Goal: Transaction & Acquisition: Purchase product/service

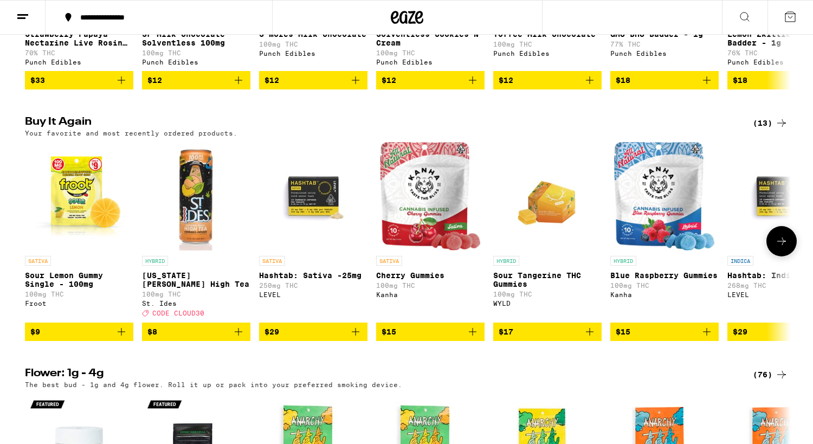
click at [118, 341] on button "$9" at bounding box center [79, 332] width 108 height 18
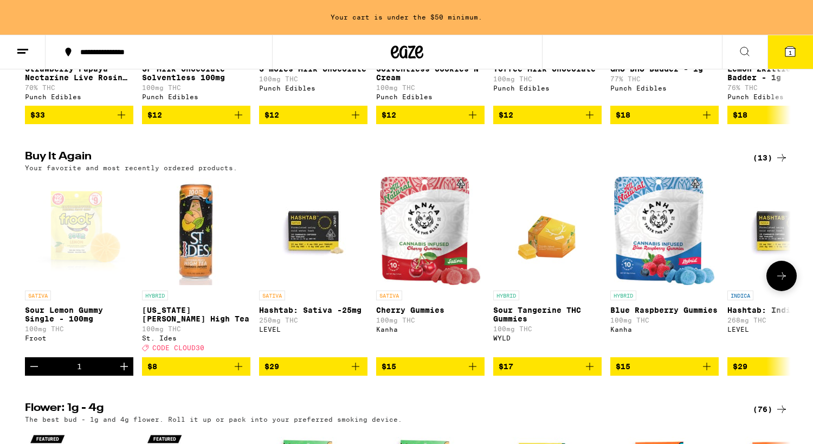
scroll to position [809, 0]
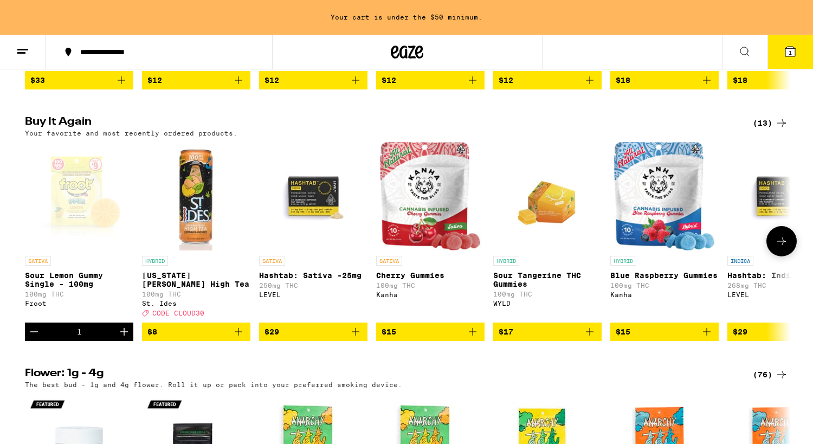
click at [119, 338] on icon "Increment" at bounding box center [124, 331] width 13 height 13
click at [245, 338] on icon "Add to bag" at bounding box center [238, 331] width 13 height 13
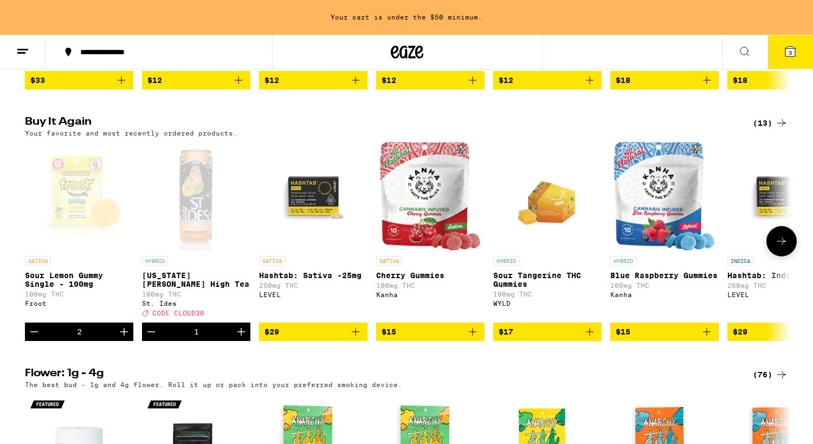
click at [245, 338] on icon "Increment" at bounding box center [241, 331] width 13 height 13
click at [353, 336] on icon "Add to bag" at bounding box center [356, 332] width 8 height 8
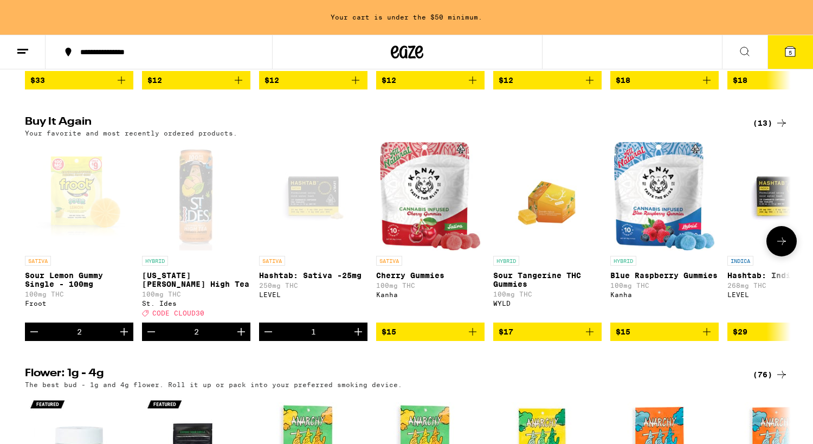
scroll to position [774, 0]
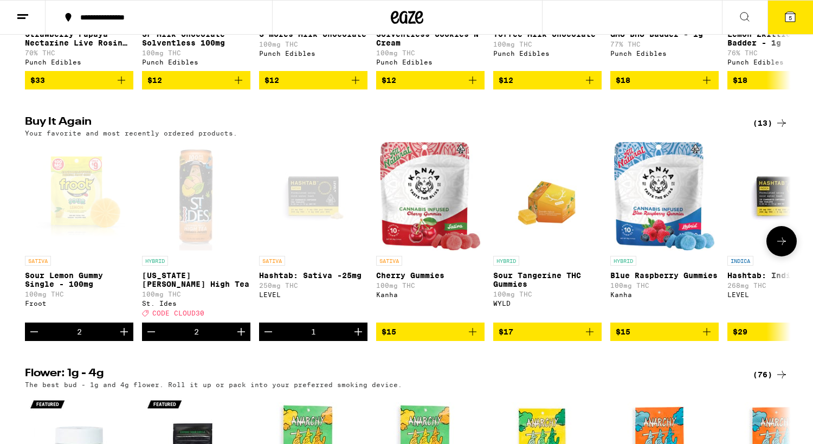
click at [473, 336] on icon "Add to bag" at bounding box center [473, 332] width 8 height 8
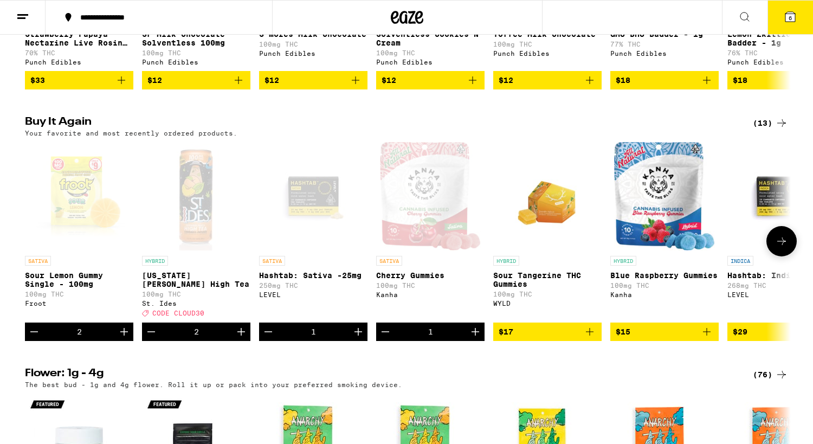
click at [790, 256] on button at bounding box center [782, 241] width 30 height 30
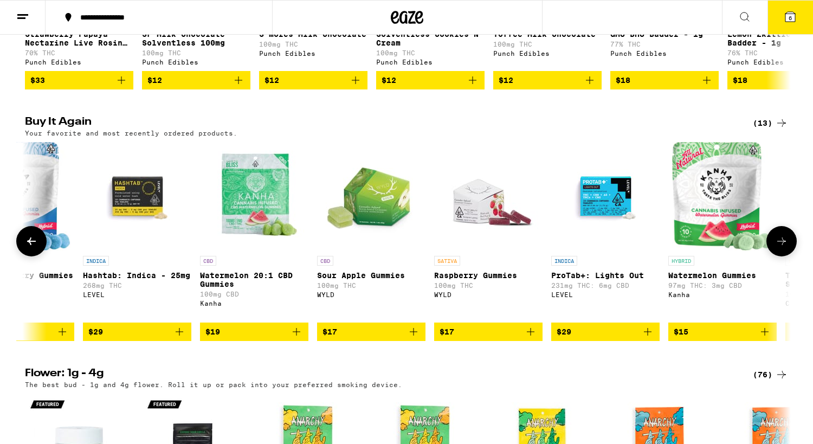
scroll to position [0, 645]
click at [790, 256] on button at bounding box center [782, 241] width 30 height 30
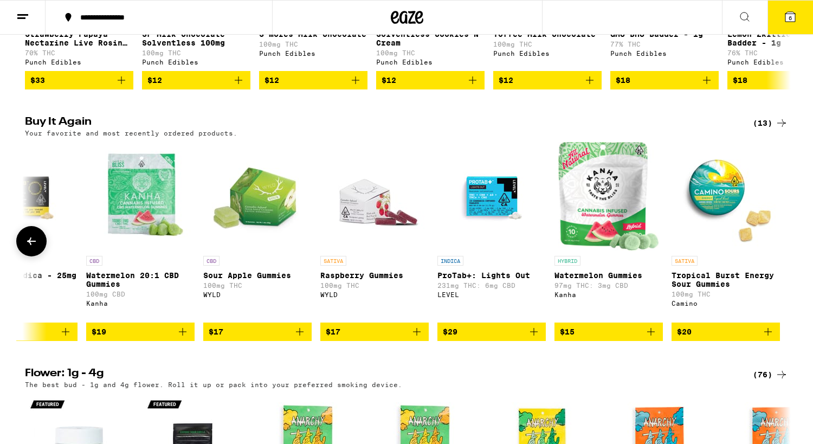
scroll to position [0, 759]
click at [28, 248] on icon at bounding box center [31, 241] width 13 height 13
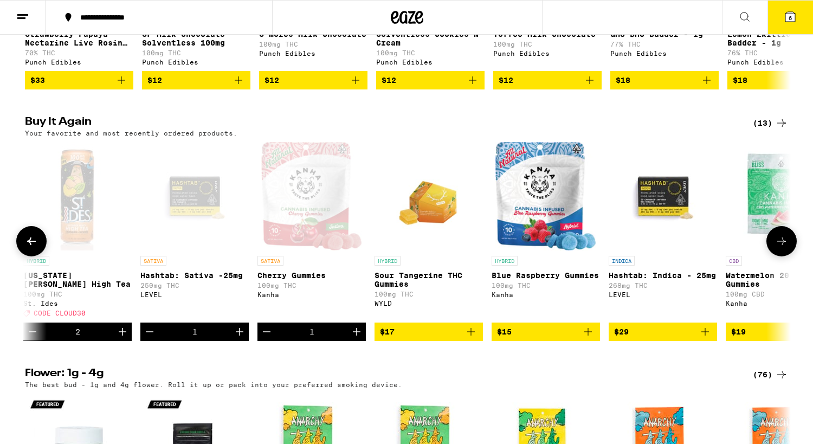
scroll to position [0, 114]
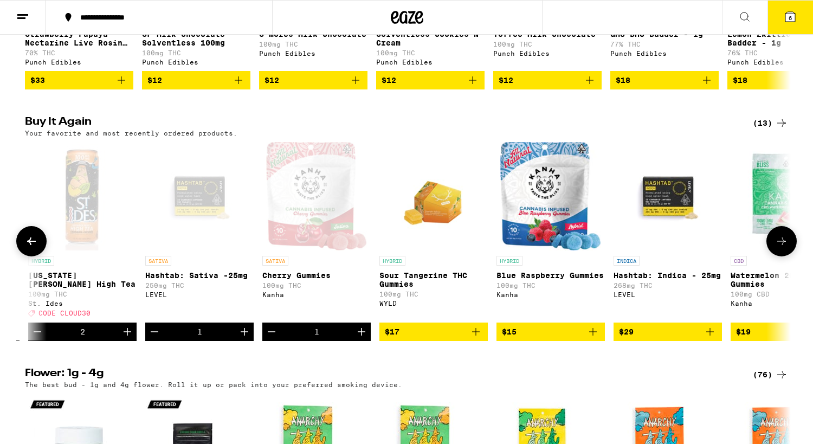
click at [594, 338] on icon "Add to bag" at bounding box center [593, 331] width 13 height 13
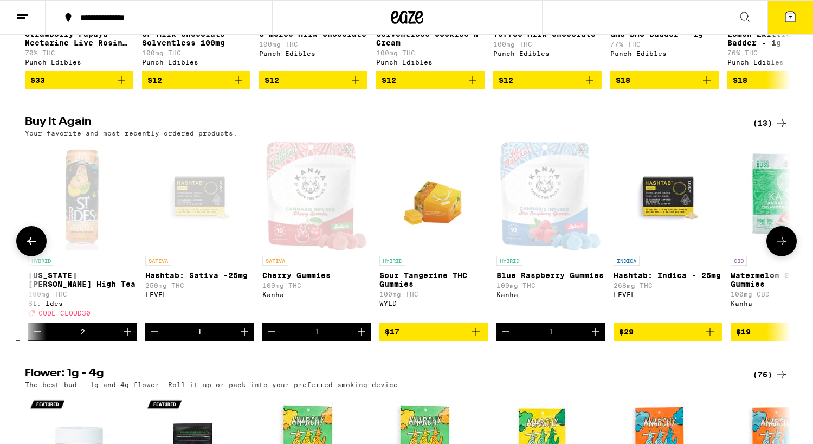
click at [36, 248] on icon at bounding box center [31, 241] width 13 height 13
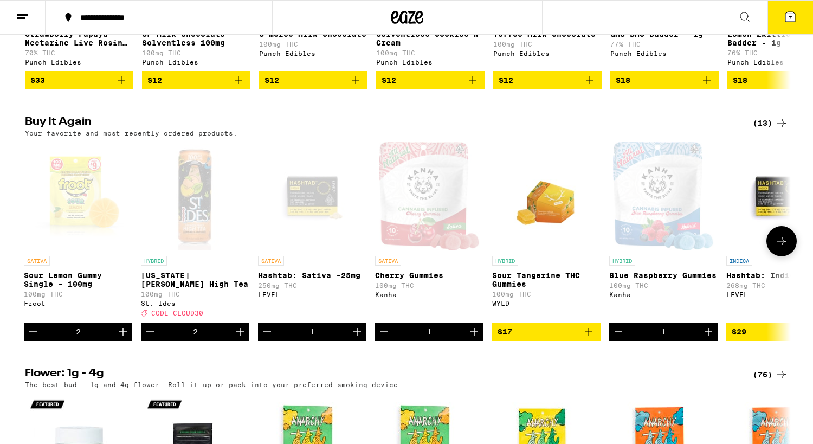
scroll to position [0, 0]
click at [786, 248] on icon at bounding box center [781, 241] width 13 height 13
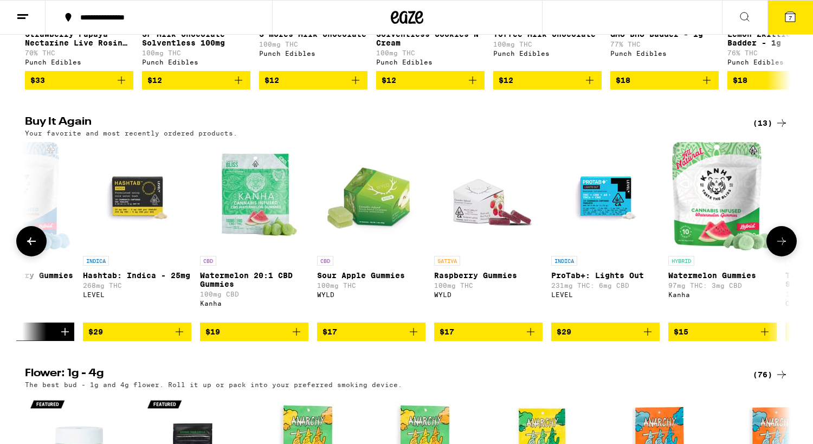
scroll to position [0, 645]
click at [786, 248] on icon at bounding box center [781, 241] width 13 height 13
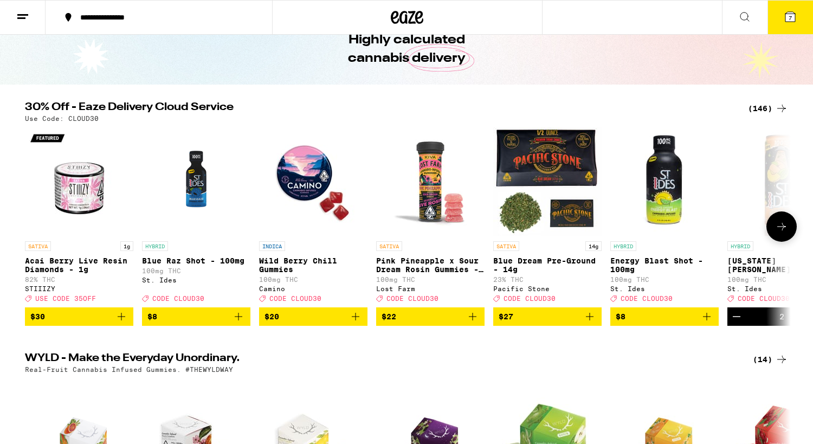
scroll to position [0, 0]
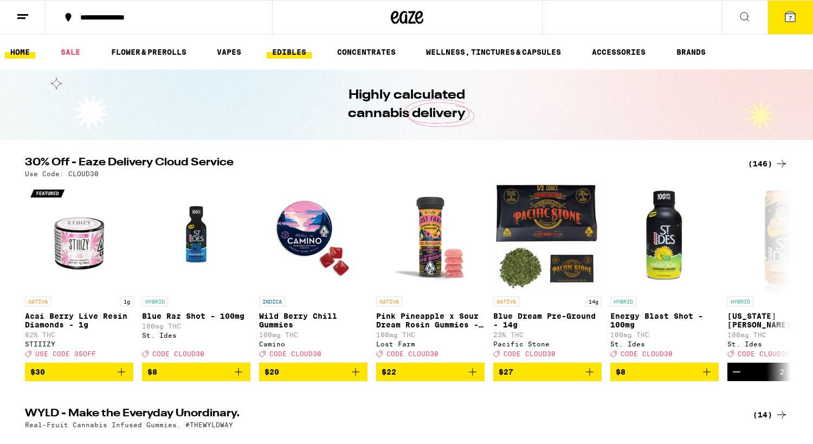
click at [294, 48] on link "EDIBLES" at bounding box center [289, 52] width 45 height 13
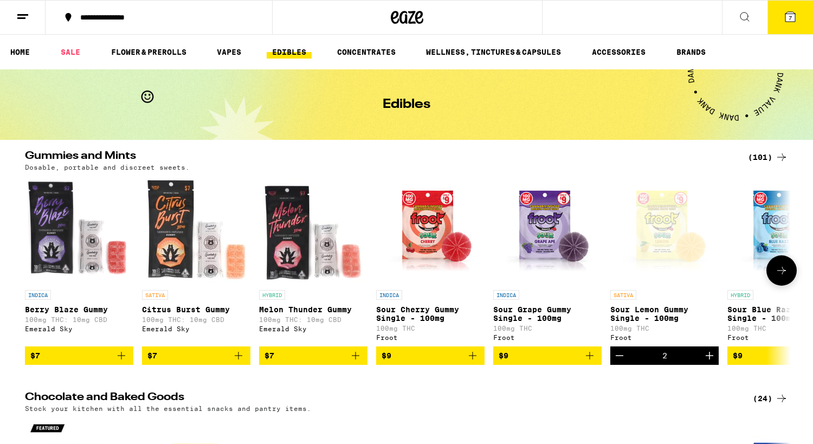
click at [587, 362] on icon "Add to bag" at bounding box center [589, 355] width 13 height 13
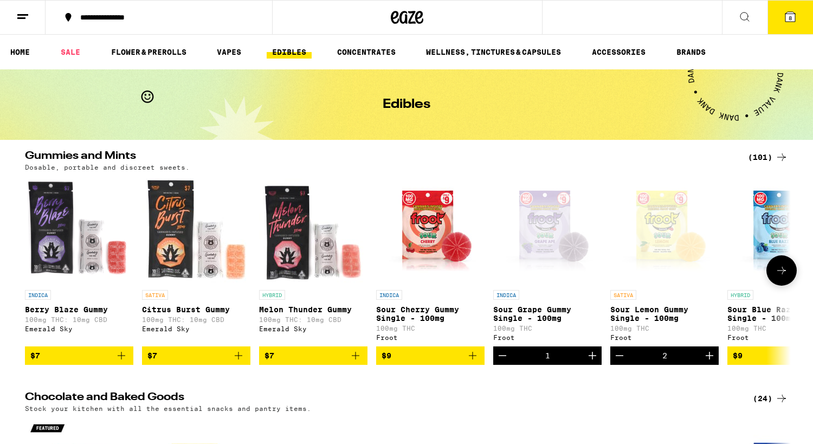
click at [785, 270] on icon at bounding box center [781, 270] width 13 height 13
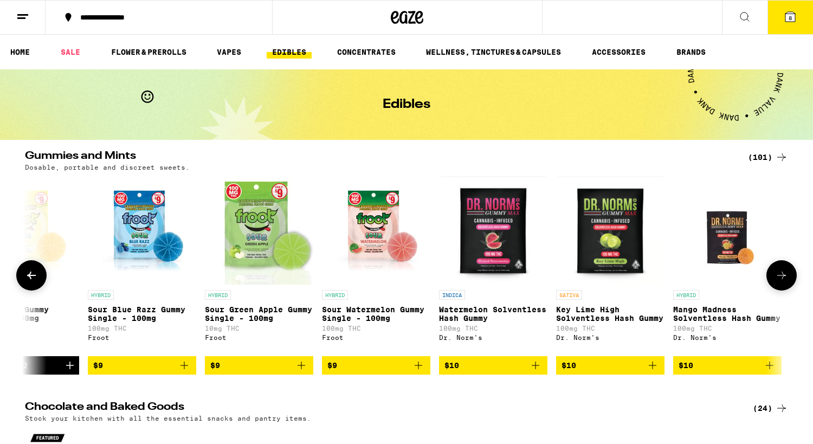
scroll to position [0, 645]
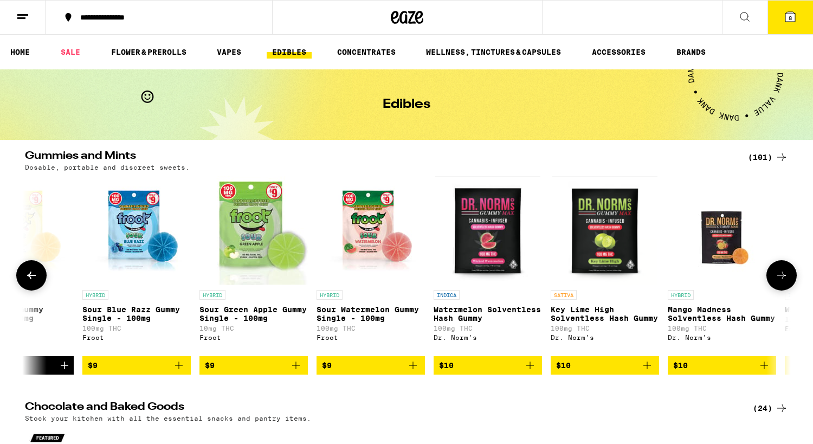
click at [785, 270] on button at bounding box center [782, 275] width 30 height 30
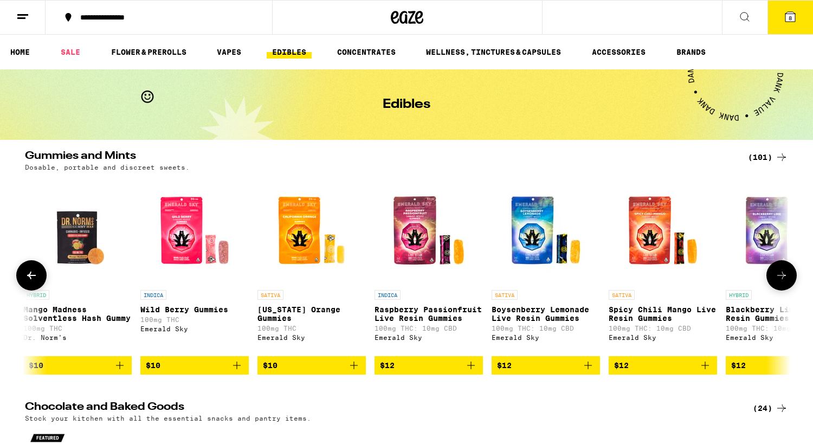
scroll to position [0, 1291]
click at [785, 270] on button at bounding box center [782, 275] width 30 height 30
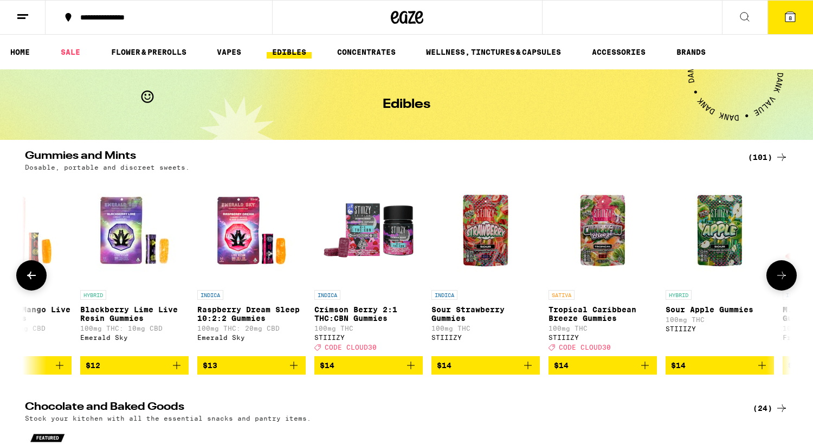
click at [785, 270] on button at bounding box center [782, 275] width 30 height 30
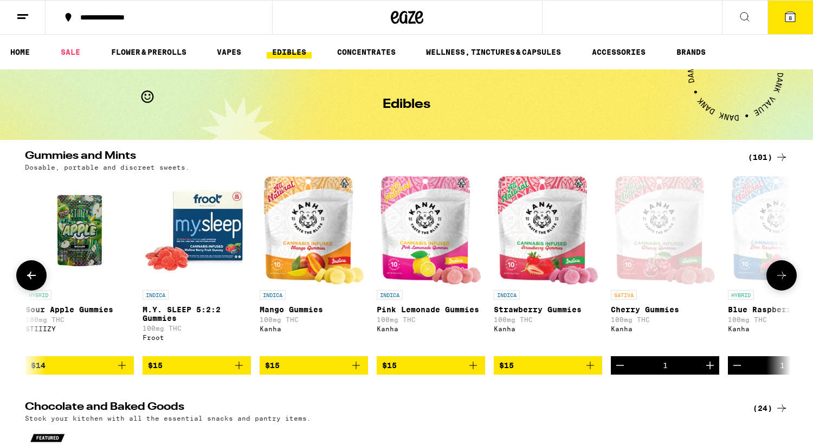
scroll to position [0, 2581]
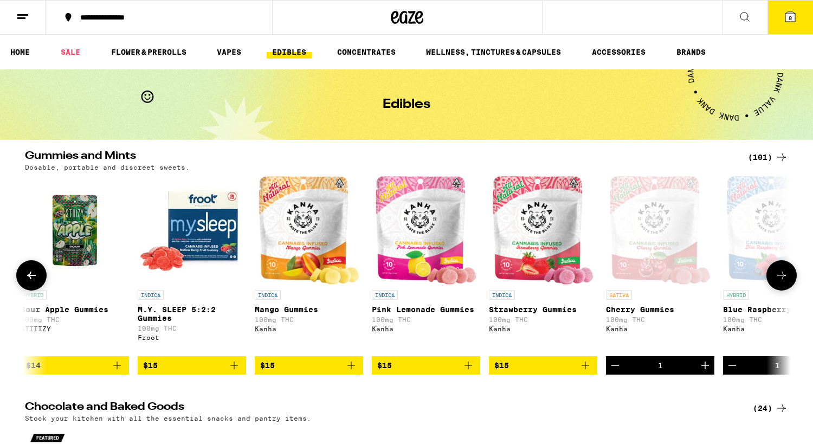
click at [785, 270] on button at bounding box center [782, 275] width 30 height 30
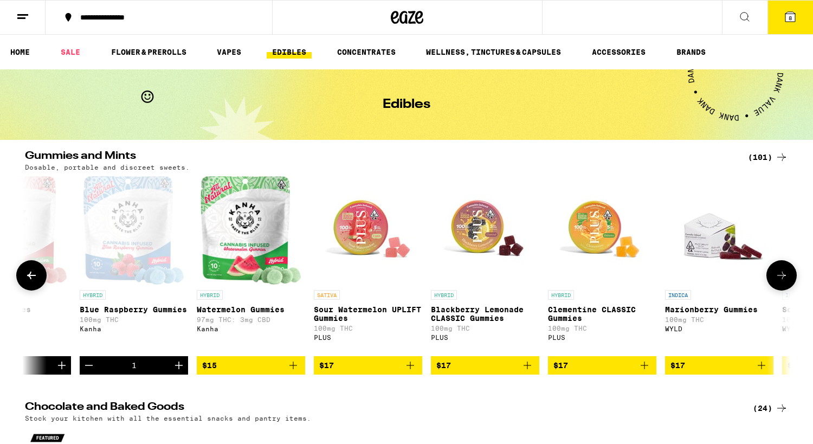
scroll to position [0, 3226]
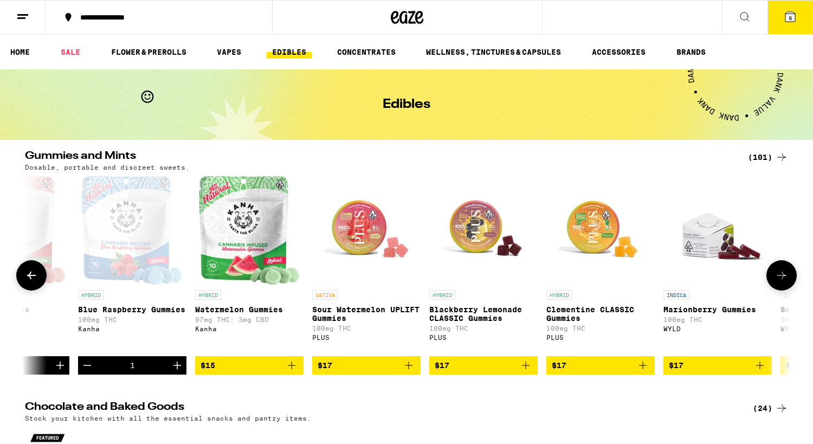
click at [785, 270] on button at bounding box center [782, 275] width 30 height 30
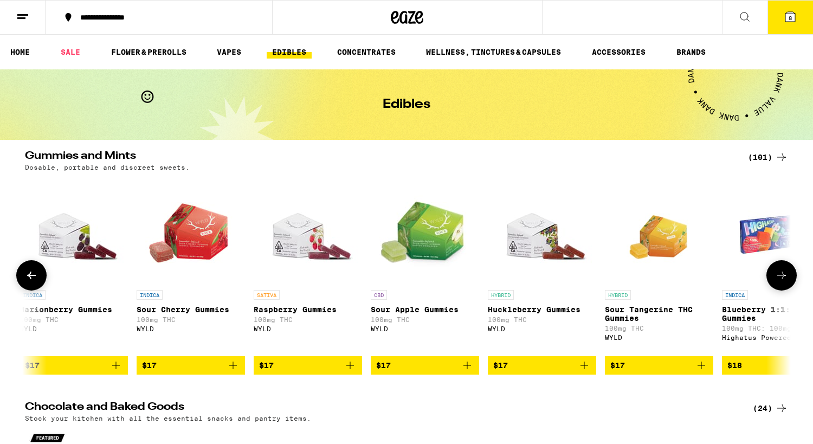
scroll to position [0, 3872]
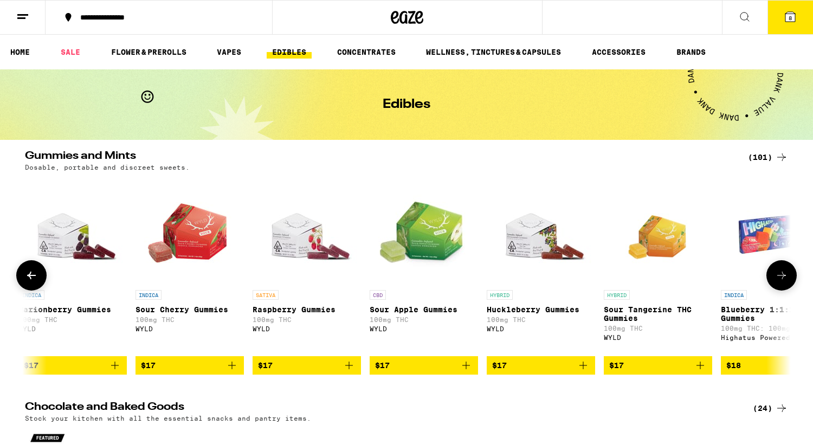
click at [785, 270] on button at bounding box center [782, 275] width 30 height 30
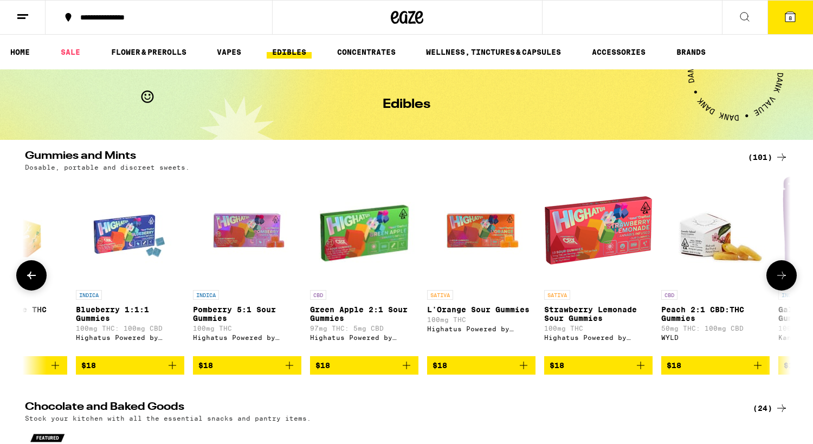
click at [785, 270] on button at bounding box center [782, 275] width 30 height 30
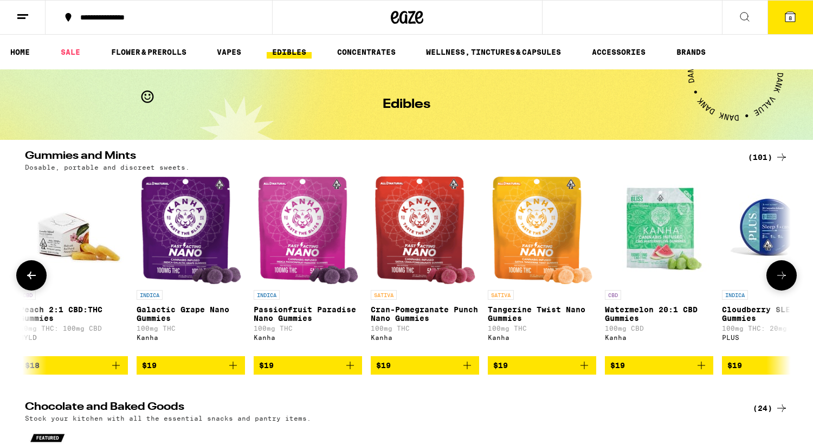
scroll to position [0, 5162]
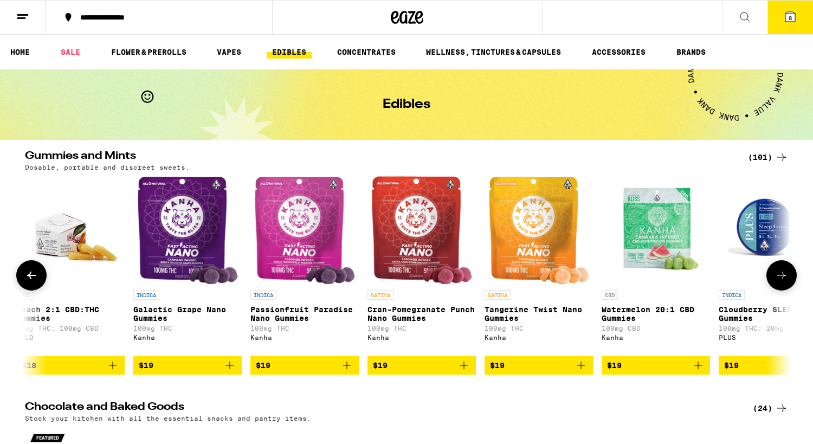
click at [784, 281] on icon at bounding box center [781, 275] width 13 height 13
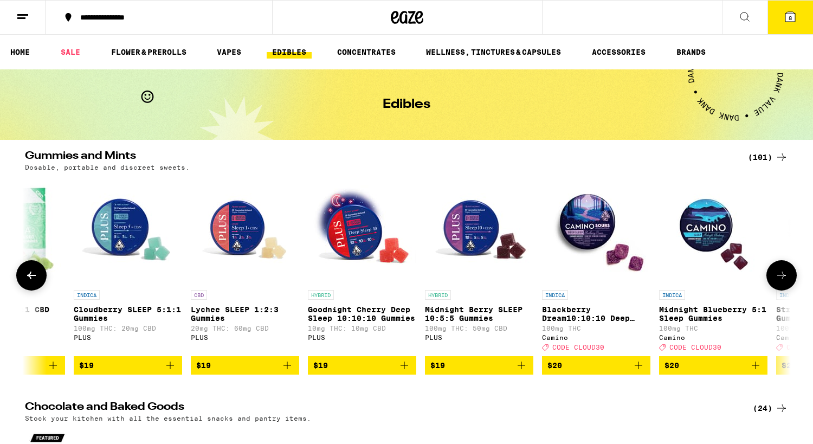
click at [784, 281] on icon at bounding box center [781, 275] width 13 height 13
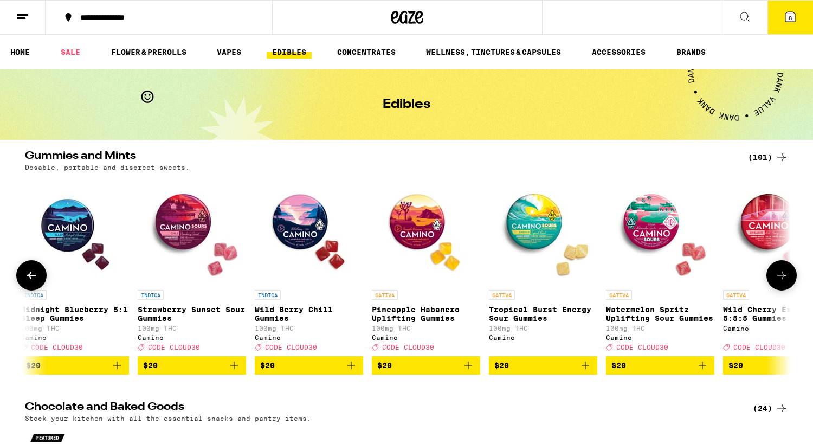
scroll to position [0, 6453]
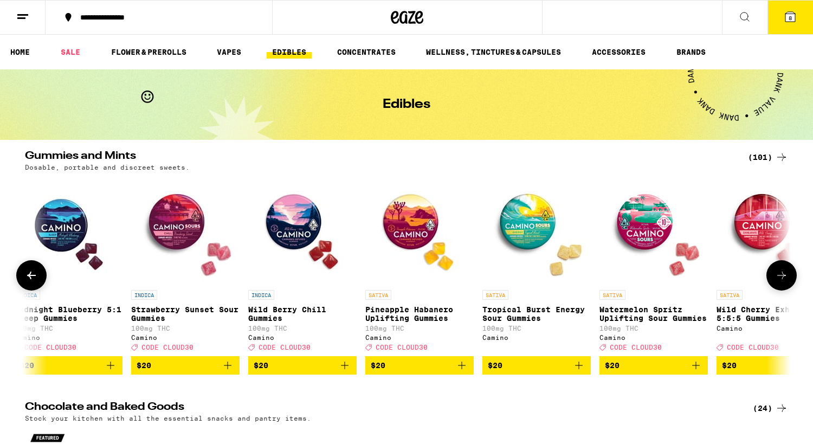
click at [784, 281] on icon at bounding box center [781, 275] width 13 height 13
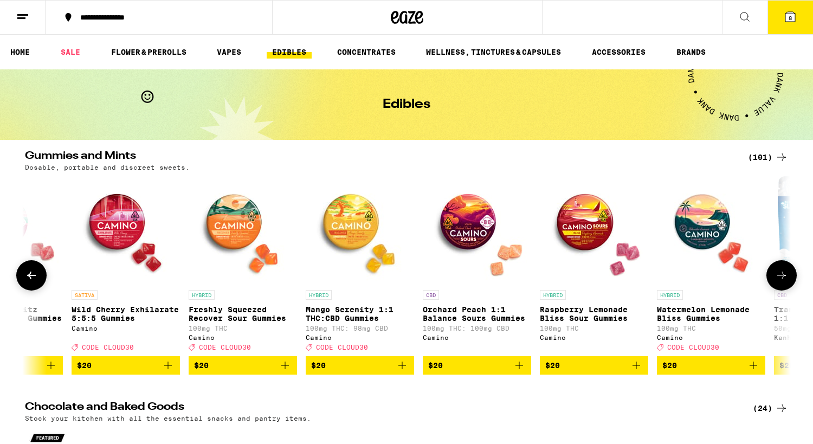
click at [784, 281] on icon at bounding box center [781, 275] width 13 height 13
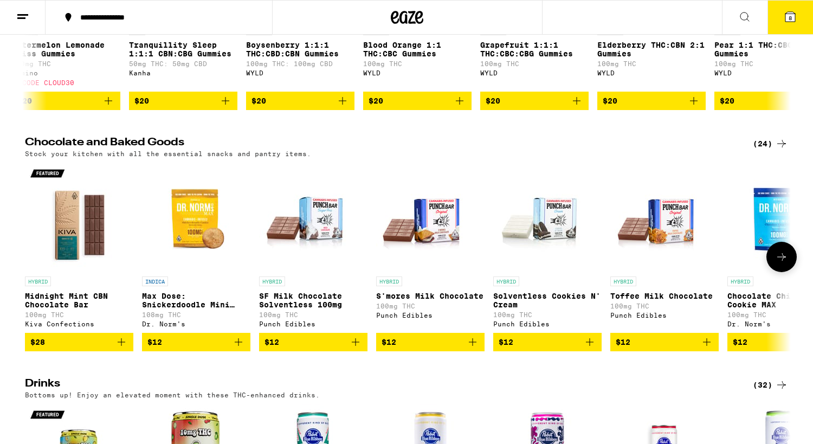
scroll to position [0, 0]
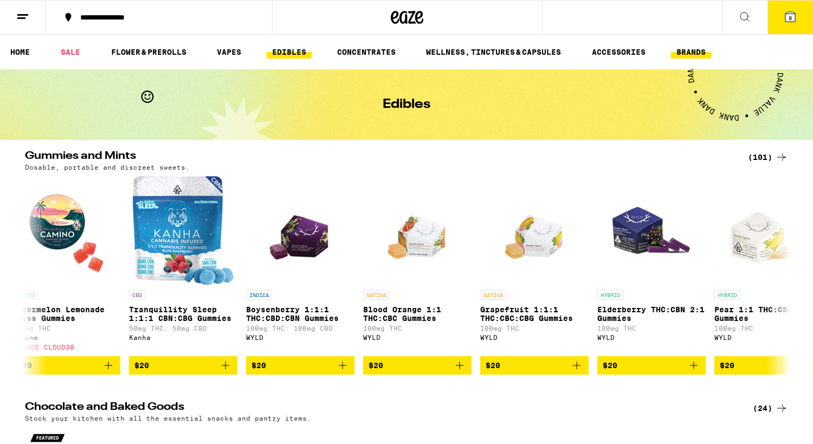
click at [691, 46] on link "BRANDS" at bounding box center [691, 52] width 40 height 13
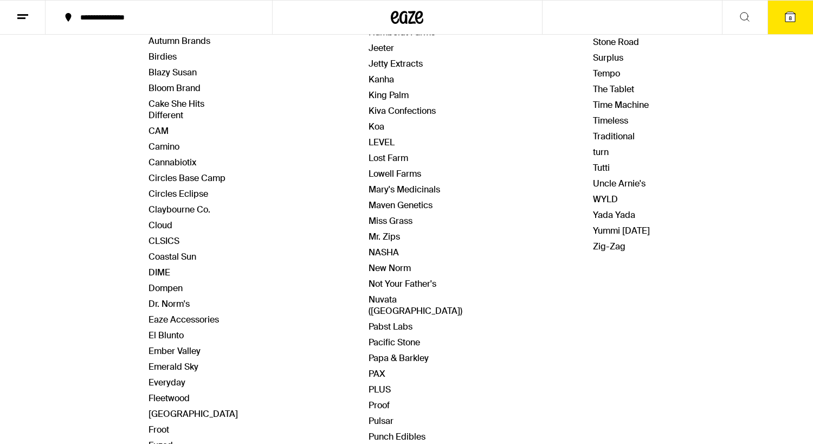
scroll to position [166, 0]
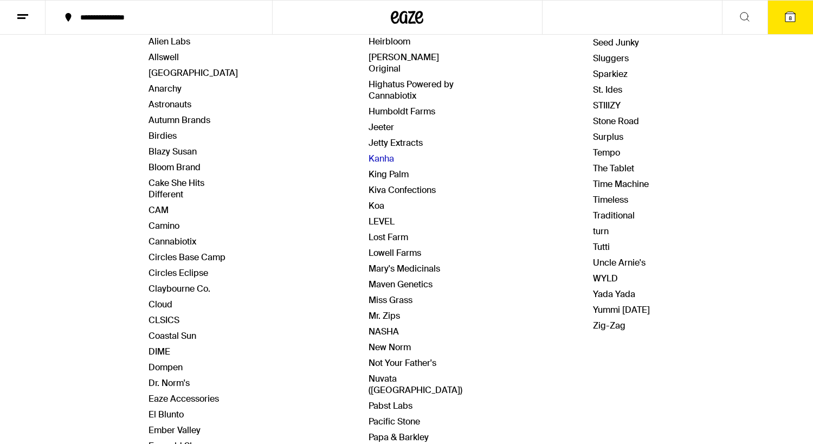
click at [378, 153] on link "Kanha" at bounding box center [381, 158] width 25 height 11
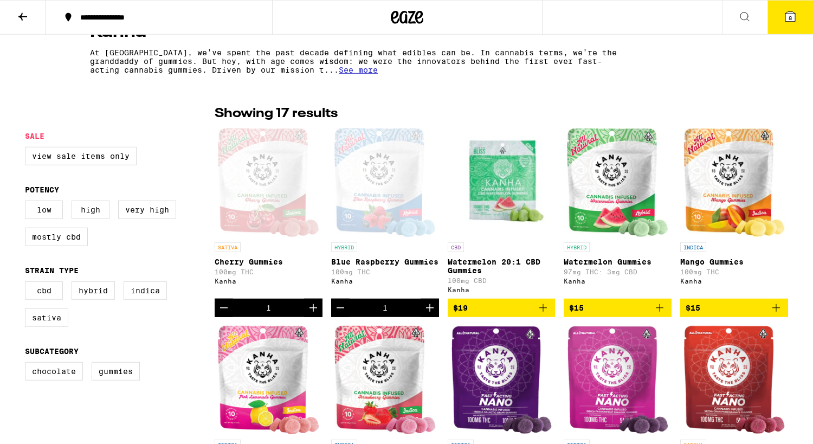
scroll to position [221, 0]
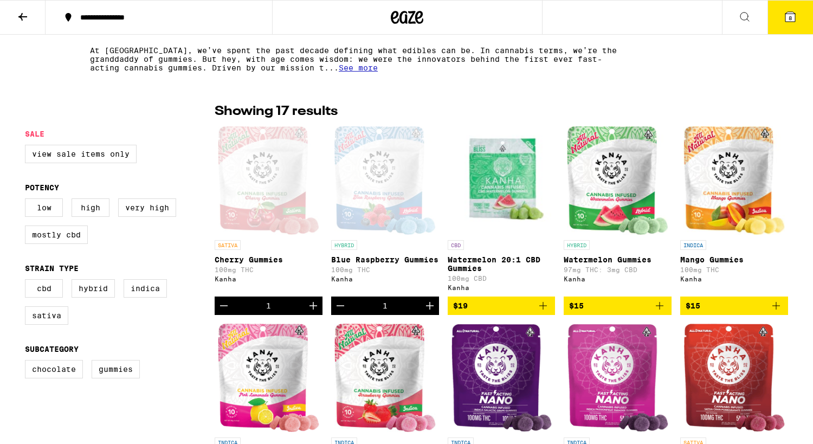
click at [780, 312] on icon "Add to bag" at bounding box center [776, 305] width 13 height 13
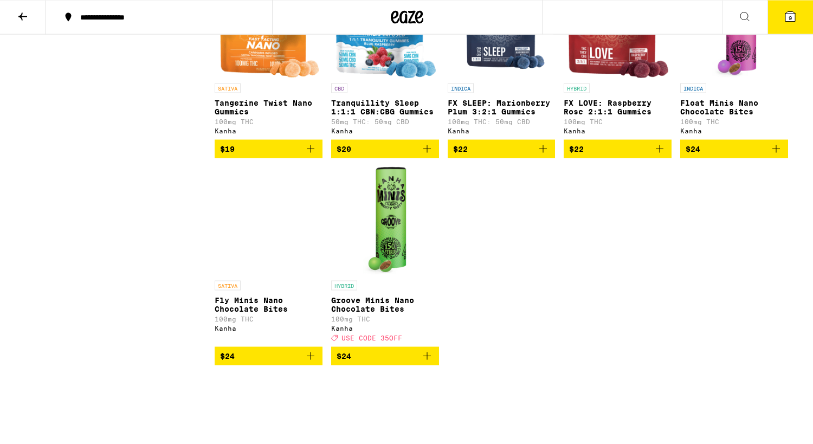
scroll to position [774, 0]
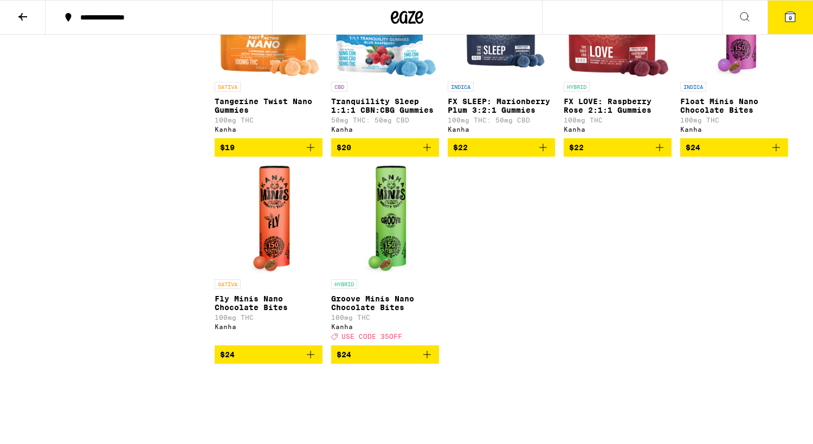
click at [397, 312] on p "Groove Minis Nano Chocolate Bites" at bounding box center [385, 302] width 108 height 17
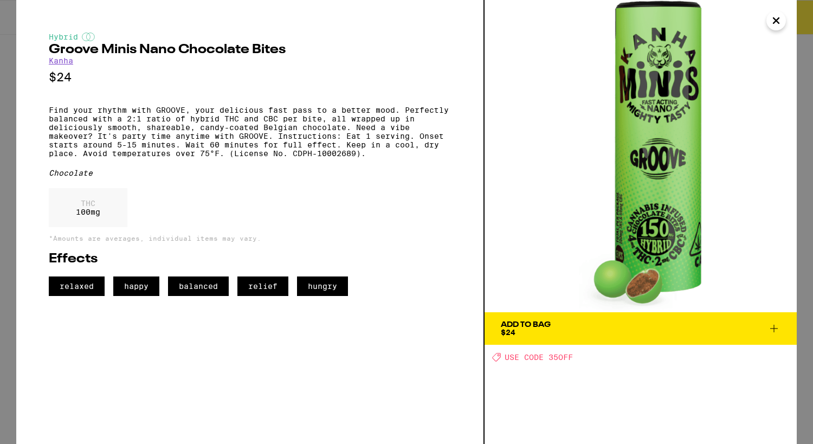
click at [776, 20] on icon "Close" at bounding box center [776, 20] width 5 height 5
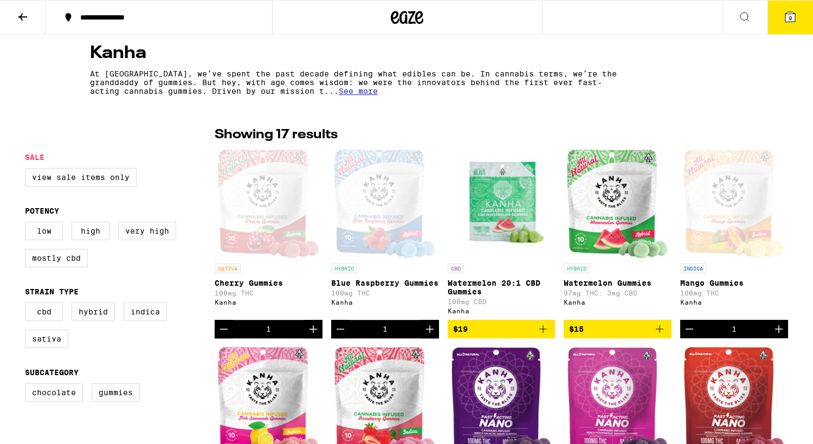
scroll to position [221, 0]
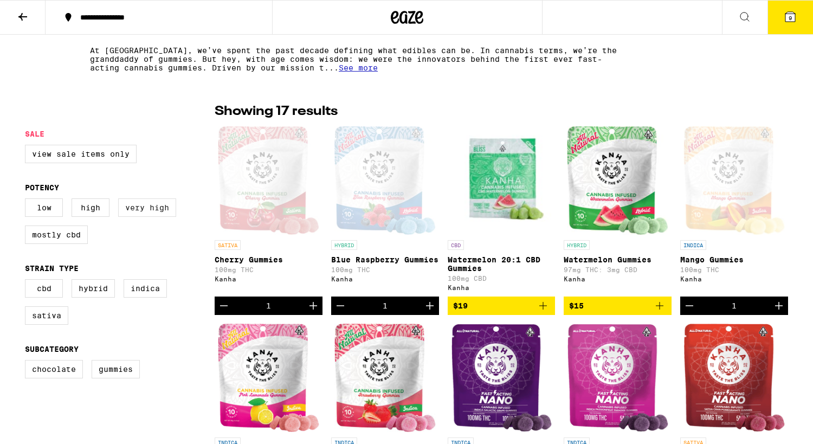
click at [152, 216] on label "Very High" at bounding box center [147, 207] width 58 height 18
click at [28, 201] on input "Very High" at bounding box center [27, 200] width 1 height 1
checkbox input "true"
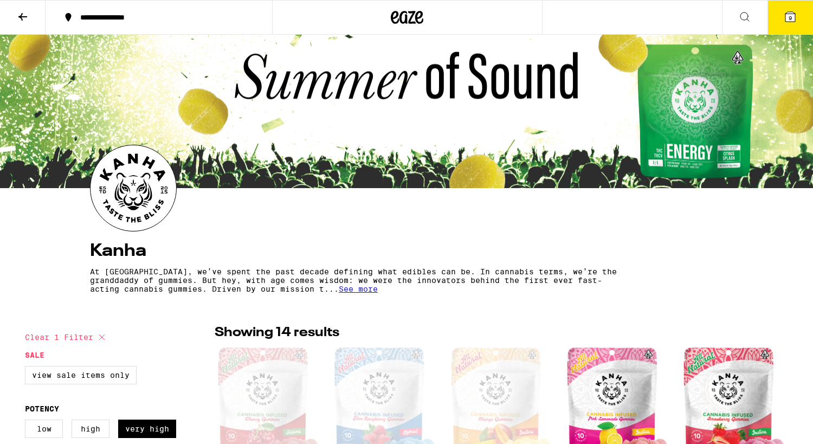
click at [27, 15] on icon at bounding box center [22, 16] width 13 height 13
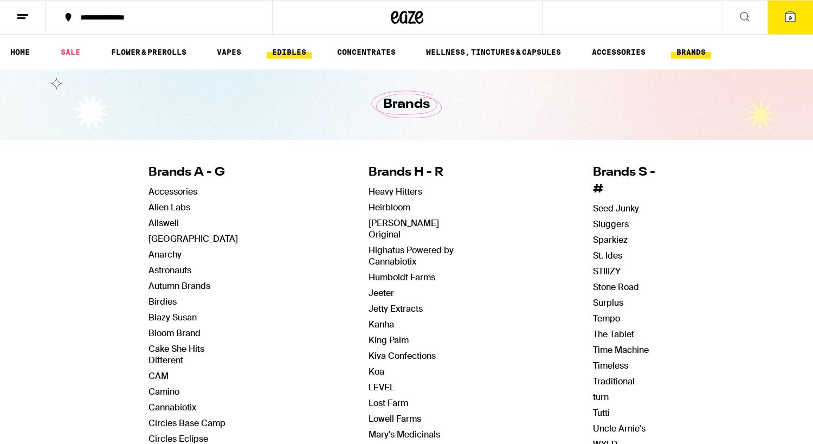
click at [298, 55] on link "EDIBLES" at bounding box center [289, 52] width 45 height 13
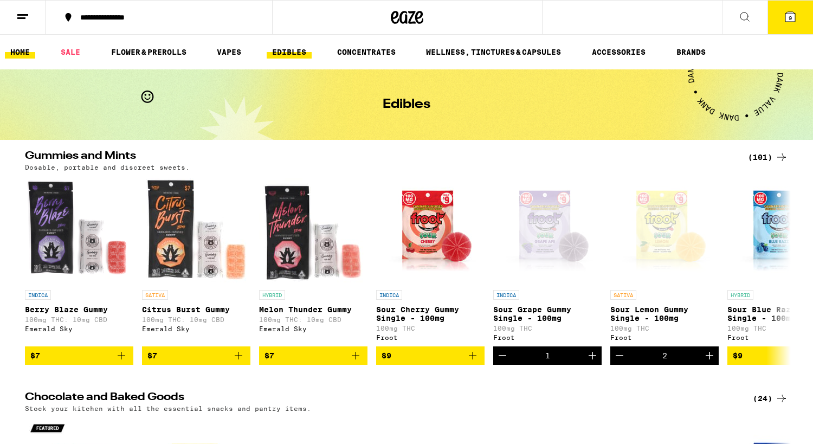
click at [17, 47] on link "HOME" at bounding box center [20, 52] width 30 height 13
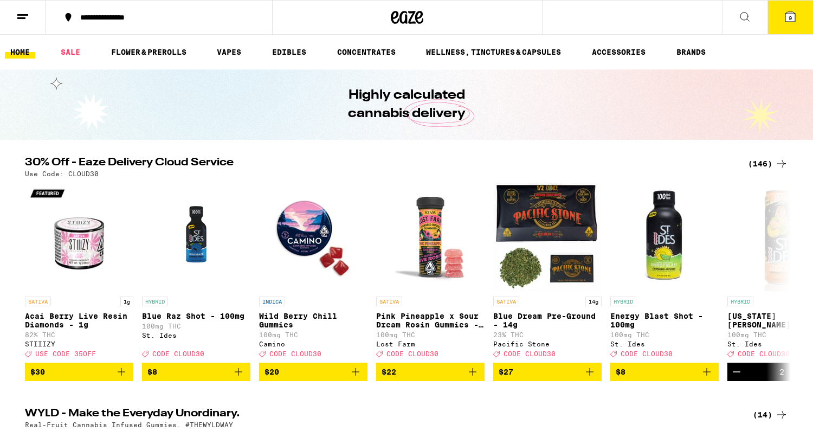
click at [786, 13] on icon at bounding box center [790, 16] width 13 height 13
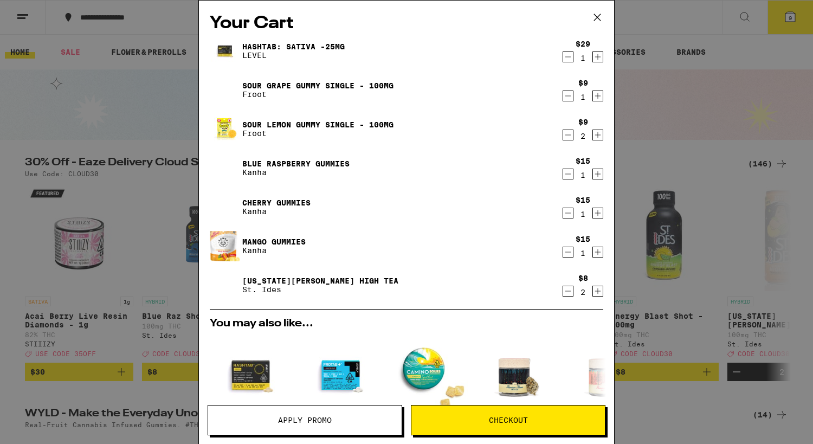
click at [599, 254] on icon "Increment" at bounding box center [598, 252] width 10 height 13
click at [598, 215] on icon "Increment" at bounding box center [598, 213] width 10 height 13
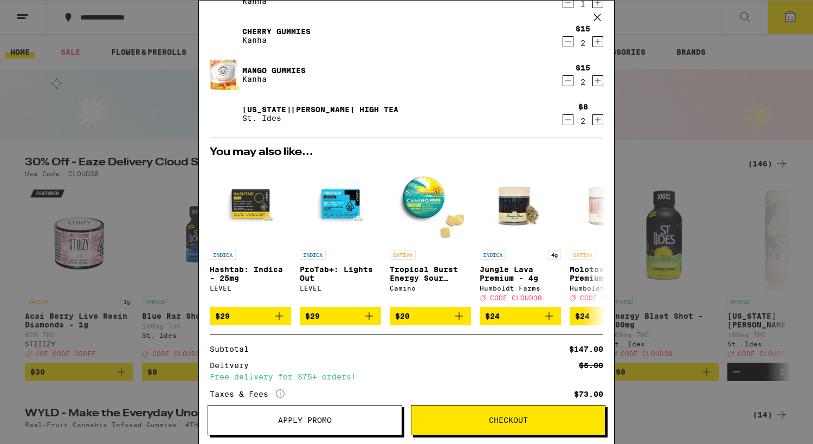
scroll to position [176, 0]
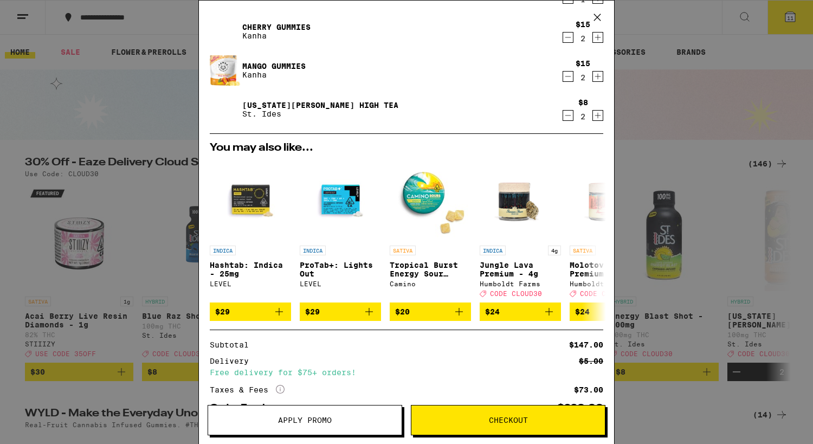
click at [303, 429] on button "Apply Promo" at bounding box center [305, 420] width 195 height 30
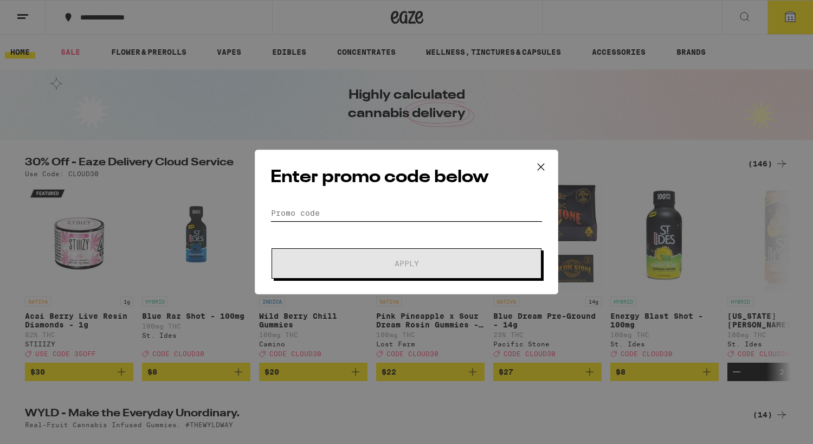
click at [330, 211] on input "Promo Code" at bounding box center [407, 213] width 272 height 16
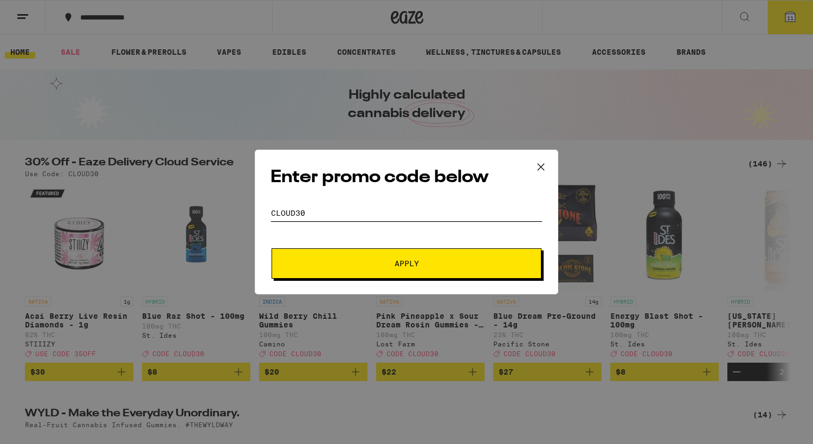
type input "Cloud30"
click at [429, 259] on button "Apply" at bounding box center [407, 263] width 270 height 30
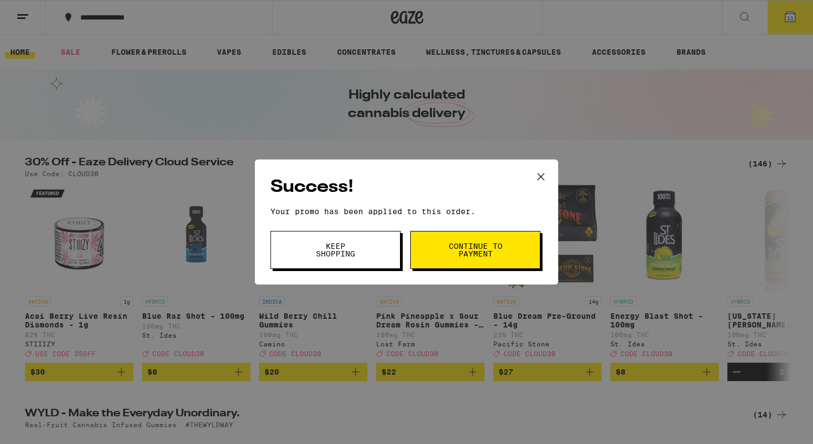
click at [540, 172] on icon at bounding box center [541, 177] width 16 height 16
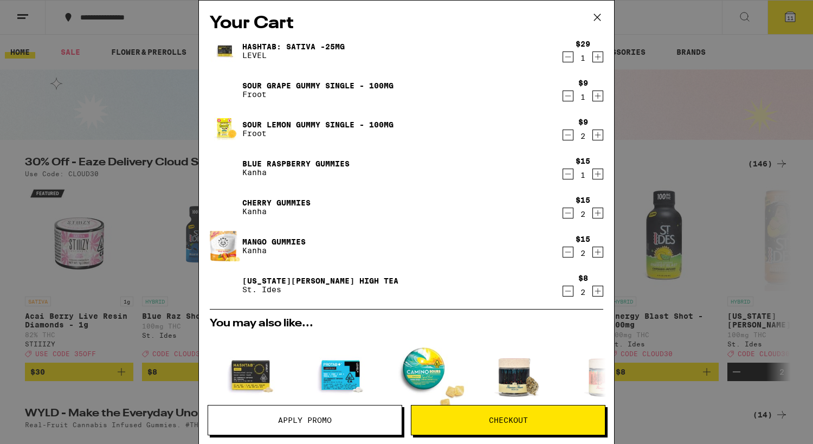
click at [595, 10] on icon at bounding box center [597, 17] width 16 height 16
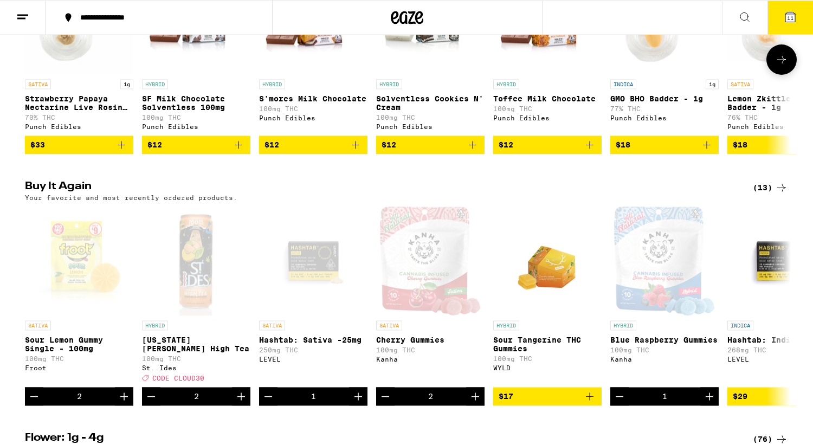
scroll to position [719, 0]
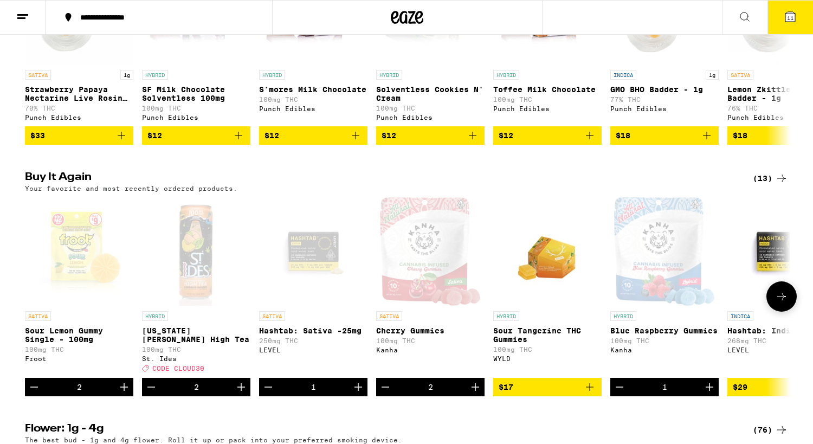
click at [781, 303] on icon at bounding box center [781, 296] width 13 height 13
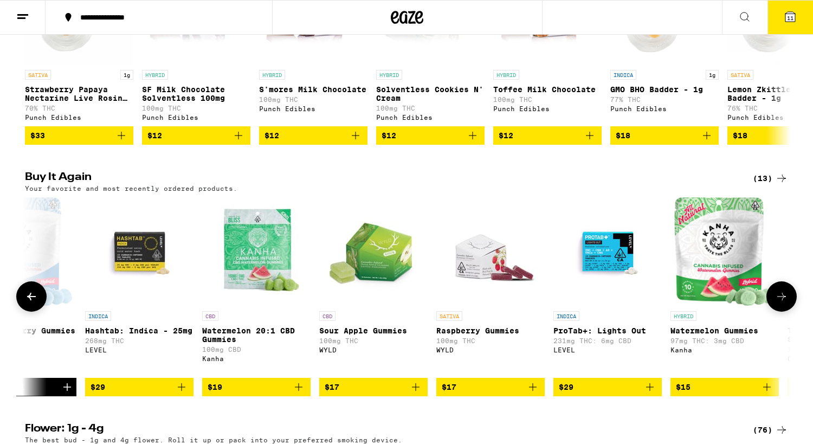
scroll to position [0, 645]
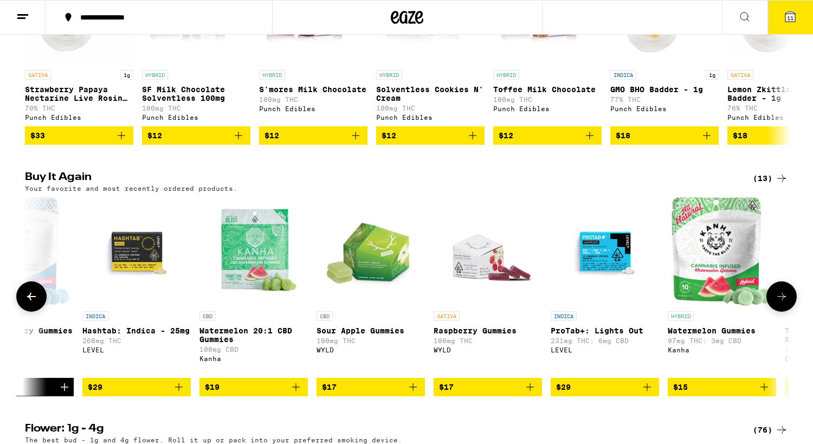
click at [781, 303] on icon at bounding box center [781, 296] width 13 height 13
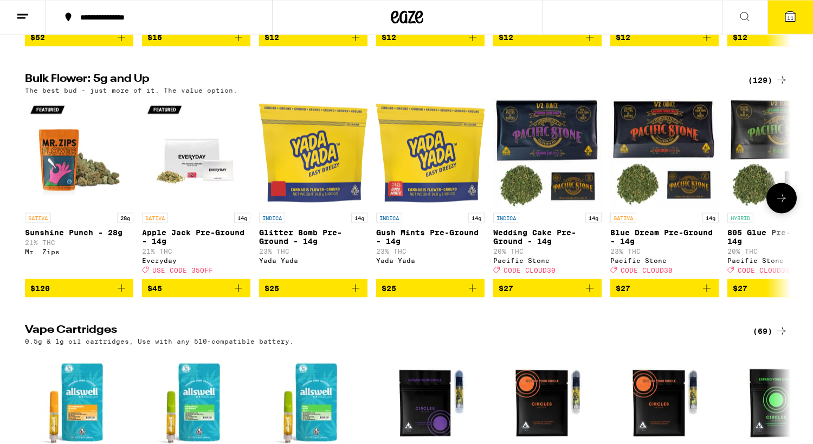
scroll to position [1383, 0]
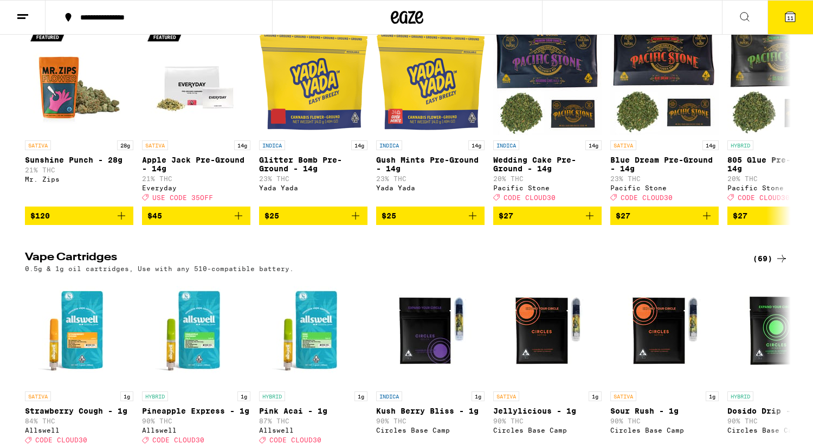
click at [794, 9] on button "11" at bounding box center [791, 18] width 46 height 34
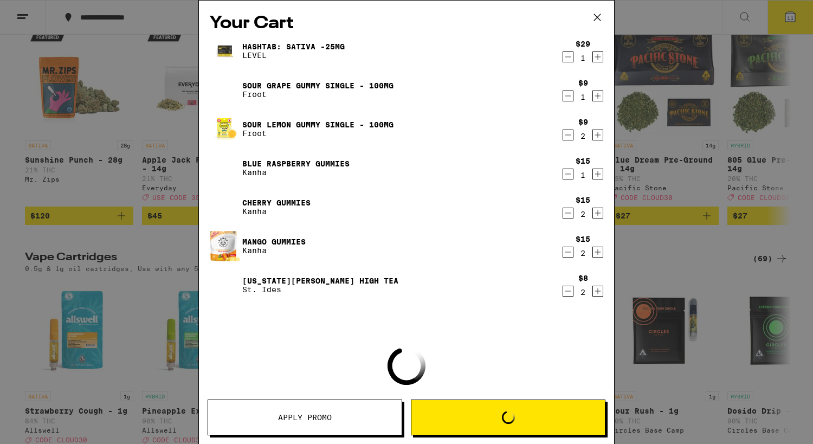
scroll to position [0, 759]
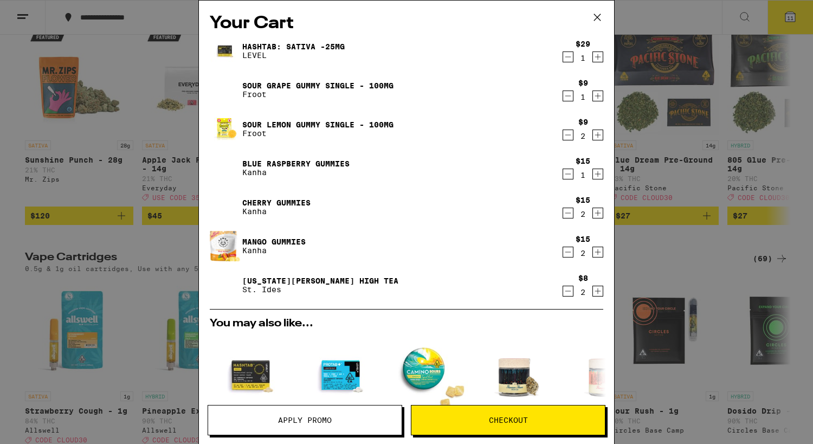
click at [315, 420] on span "Apply Promo" at bounding box center [305, 420] width 54 height 8
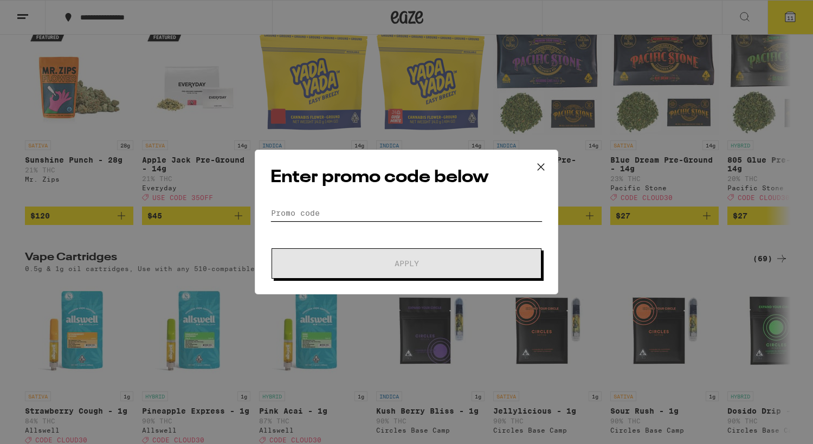
click at [335, 209] on input "Promo Code" at bounding box center [407, 213] width 272 height 16
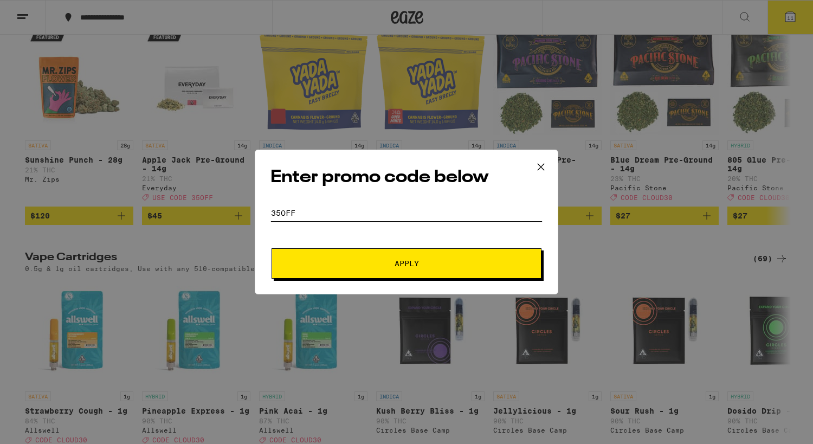
type input "35off"
click at [369, 259] on button "Apply" at bounding box center [407, 263] width 270 height 30
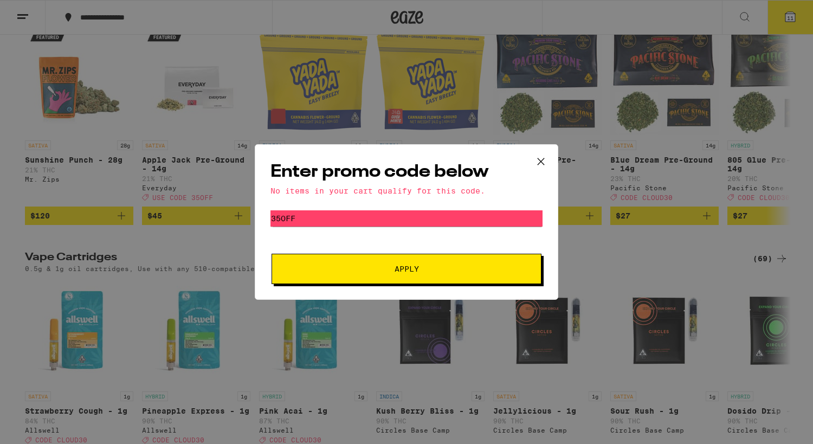
click at [537, 152] on button at bounding box center [541, 162] width 34 height 35
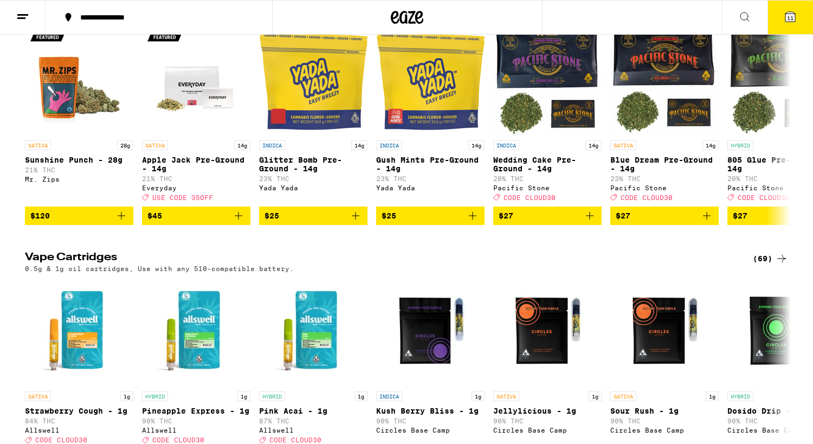
click at [788, 16] on div "Enter promo code below Promo Code Apply" at bounding box center [406, 222] width 813 height 444
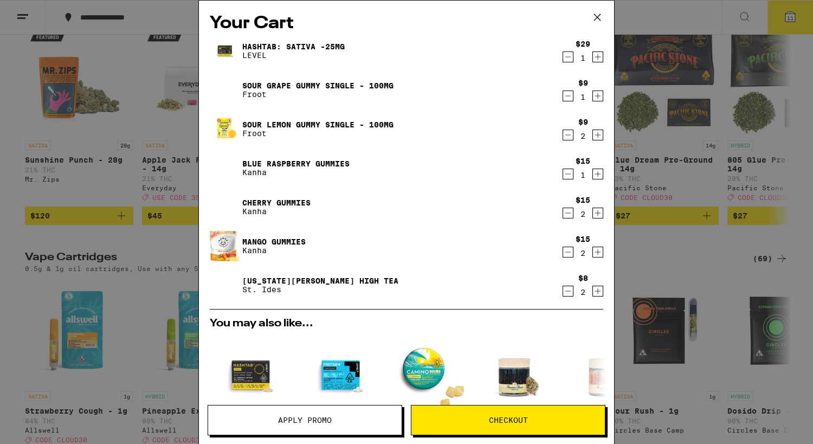
click at [598, 98] on icon "Increment" at bounding box center [598, 95] width 10 height 13
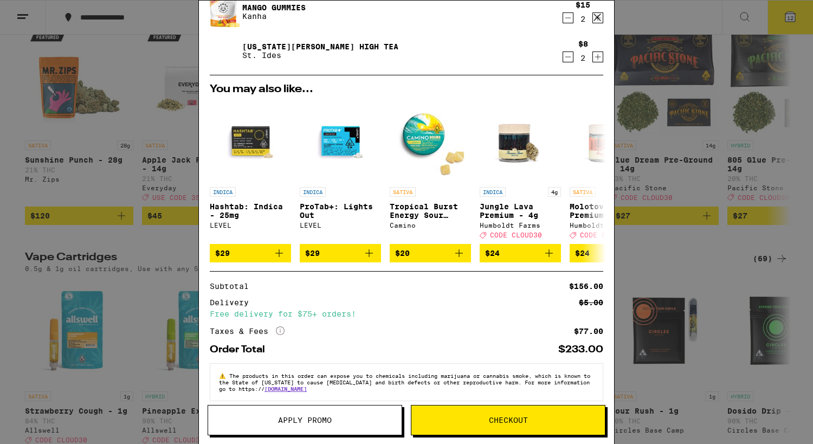
scroll to position [253, 0]
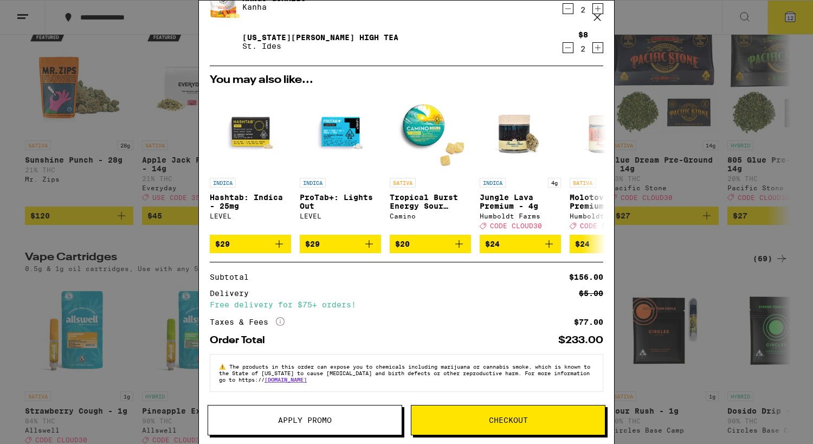
click at [297, 425] on button "Apply Promo" at bounding box center [305, 420] width 195 height 30
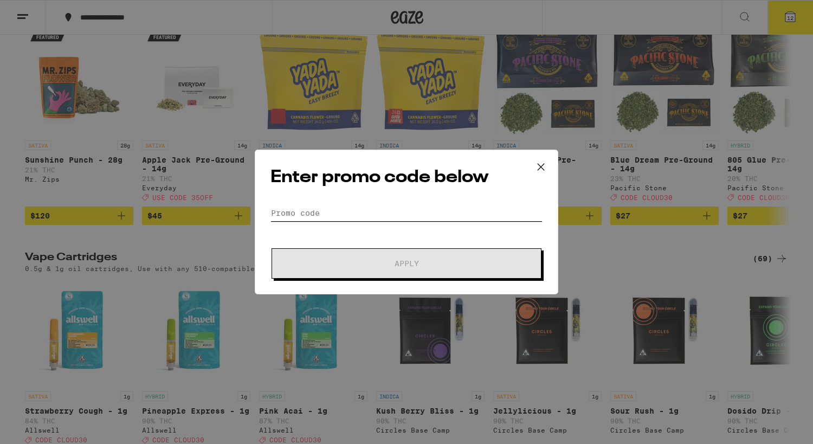
click at [333, 210] on input "Promo Code" at bounding box center [407, 213] width 272 height 16
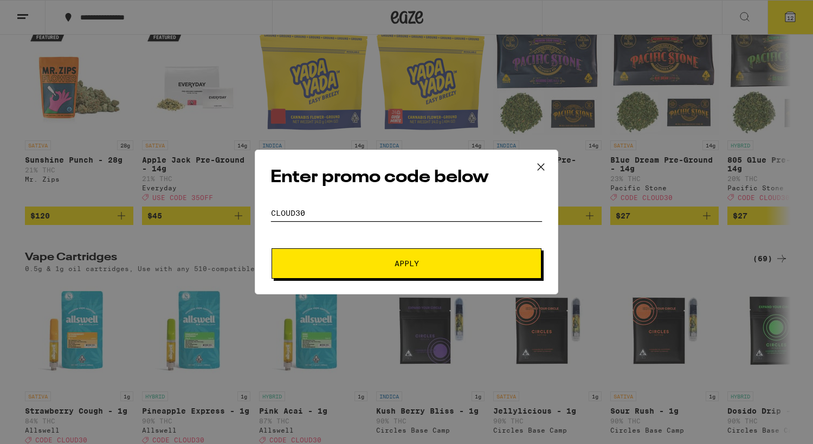
type input "cloud30"
click at [368, 256] on button "Apply" at bounding box center [407, 263] width 270 height 30
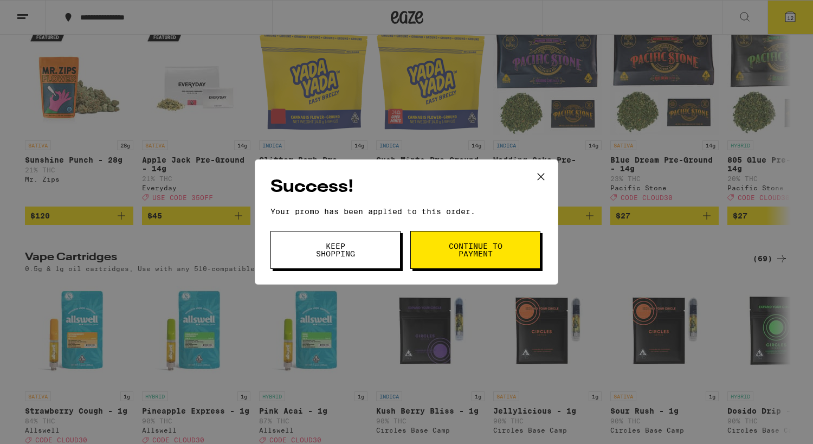
click at [373, 252] on button "Keep Shopping" at bounding box center [336, 250] width 130 height 38
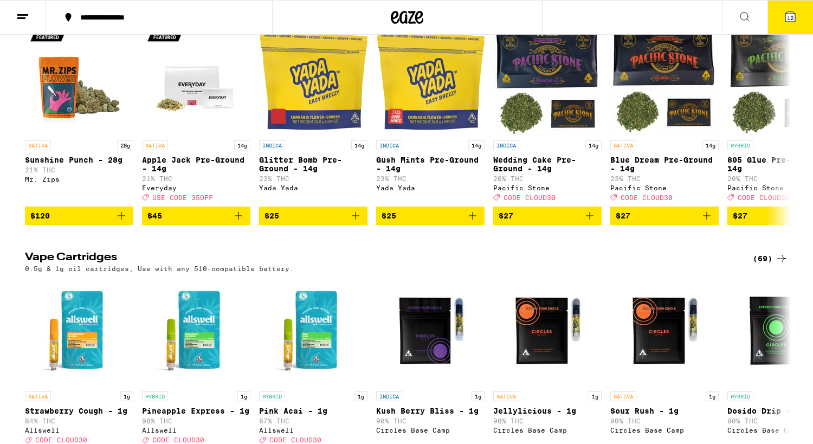
scroll to position [0, 759]
click at [798, 22] on button "12" at bounding box center [791, 18] width 46 height 34
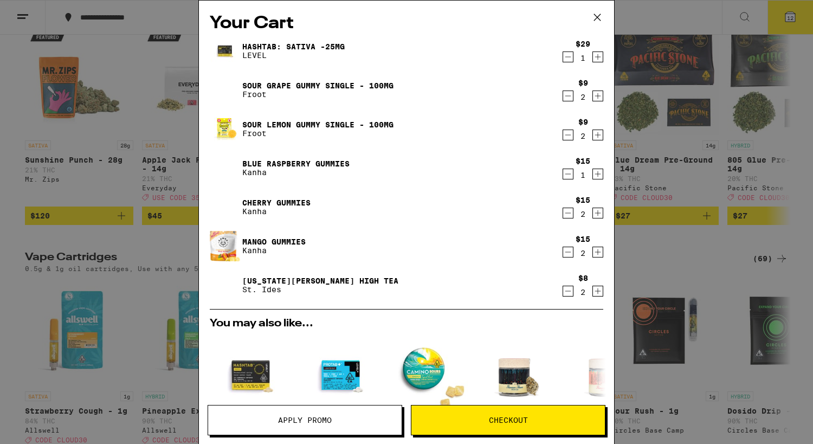
scroll to position [269, 0]
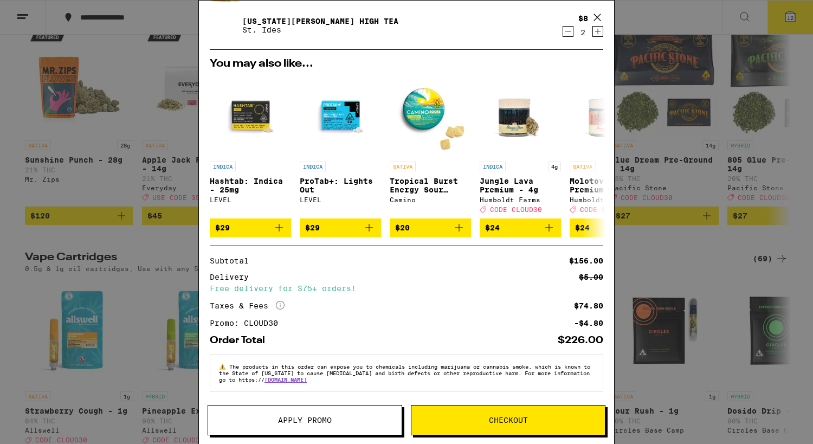
click at [501, 415] on button "Checkout" at bounding box center [508, 420] width 195 height 30
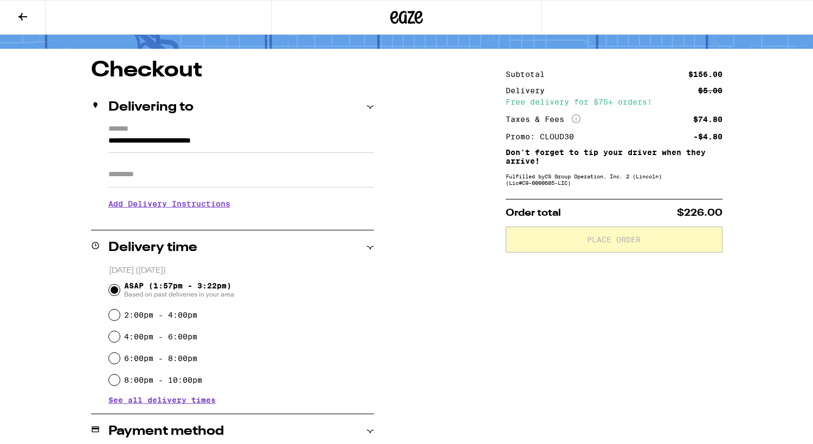
scroll to position [166, 0]
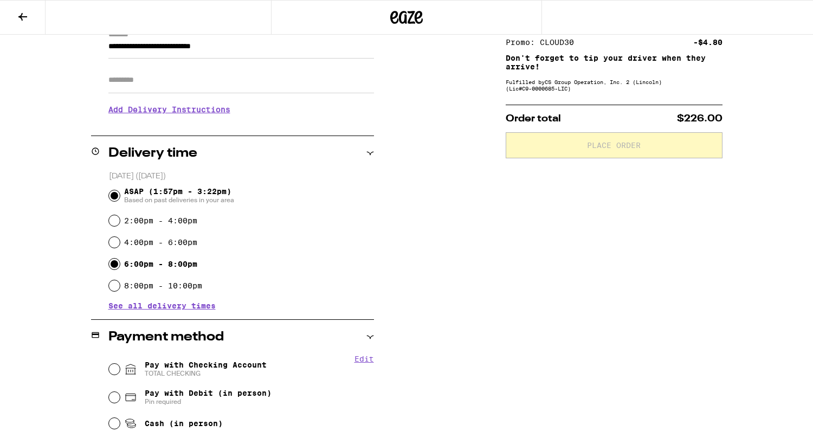
click at [112, 264] on input "6:00pm - 8:00pm" at bounding box center [114, 264] width 11 height 11
radio input "true"
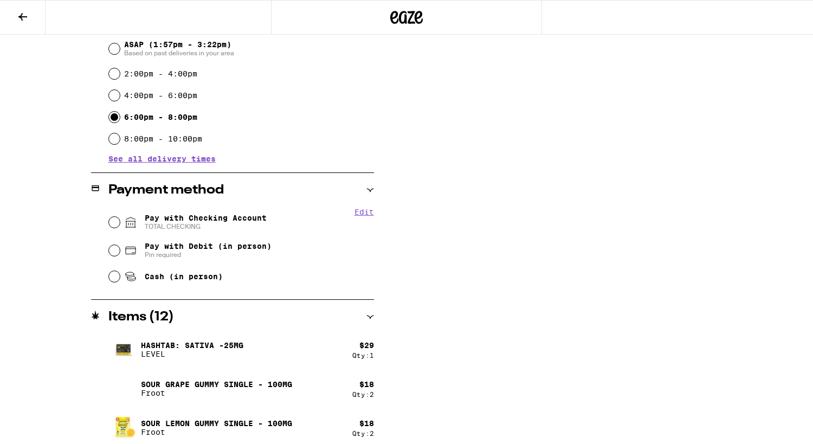
scroll to position [332, 0]
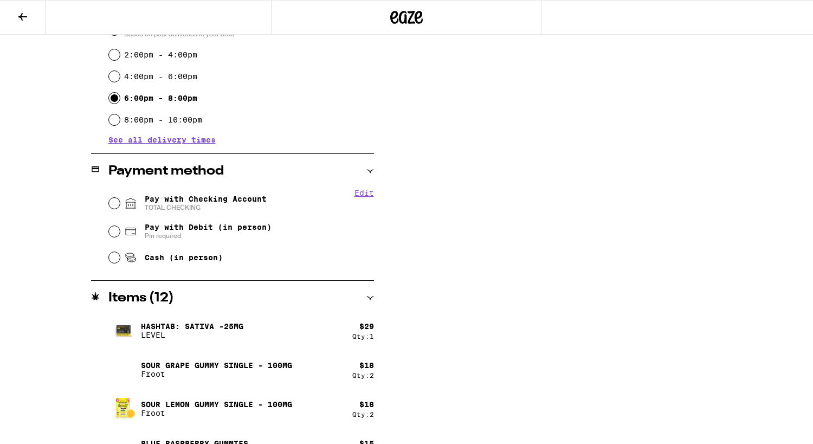
click at [182, 201] on span "Pay with Checking Account TOTAL CHECKING" at bounding box center [206, 203] width 122 height 17
click at [120, 201] on input "Pay with Checking Account TOTAL CHECKING" at bounding box center [114, 203] width 11 height 11
radio input "true"
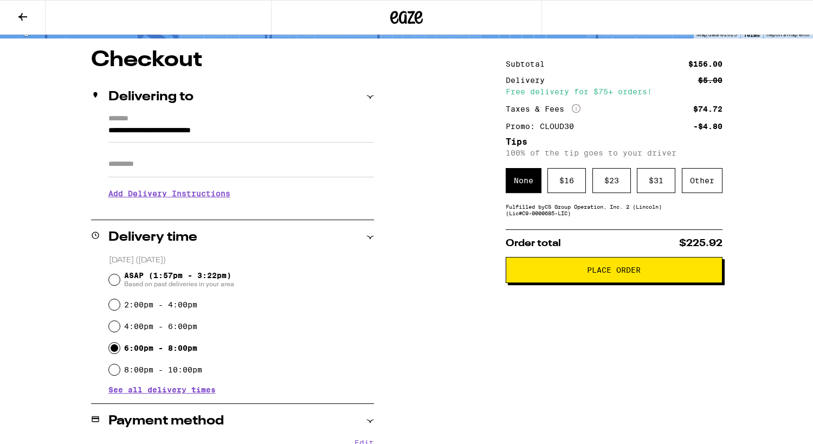
scroll to position [69, 0]
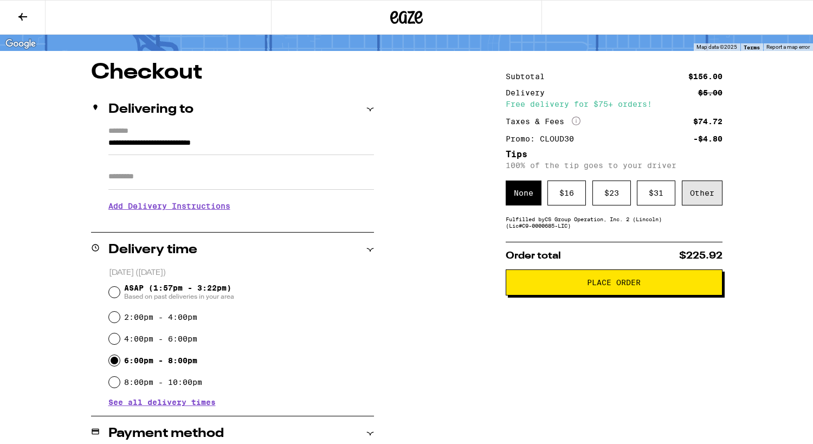
click at [713, 190] on div "Other" at bounding box center [702, 193] width 41 height 25
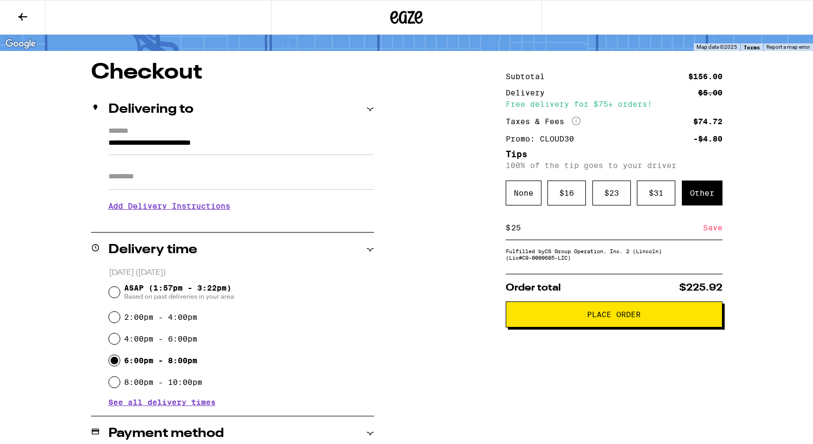
type input "25"
click at [716, 229] on div "Save" at bounding box center [713, 228] width 20 height 24
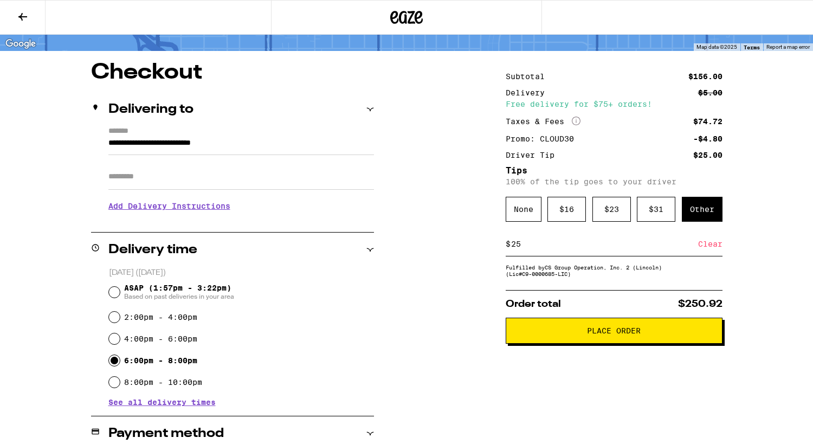
click at [606, 332] on span "Place Order" at bounding box center [614, 331] width 54 height 8
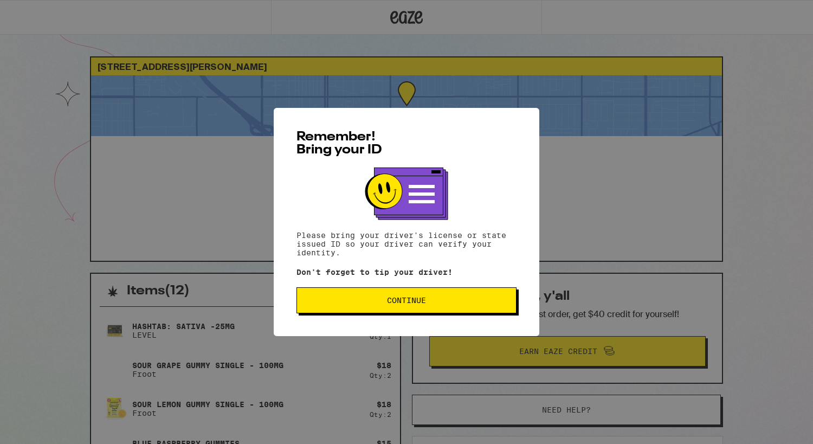
click at [426, 304] on span "Continue" at bounding box center [406, 301] width 39 height 8
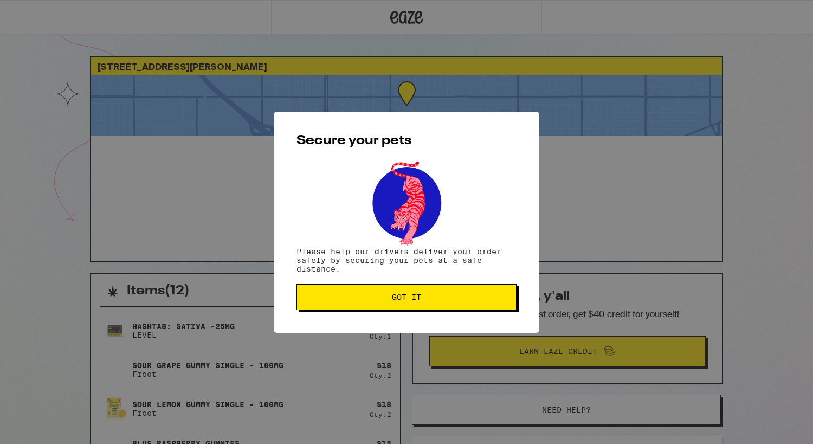
click at [426, 303] on button "Got it" at bounding box center [407, 297] width 220 height 26
